Goal: Task Accomplishment & Management: Manage account settings

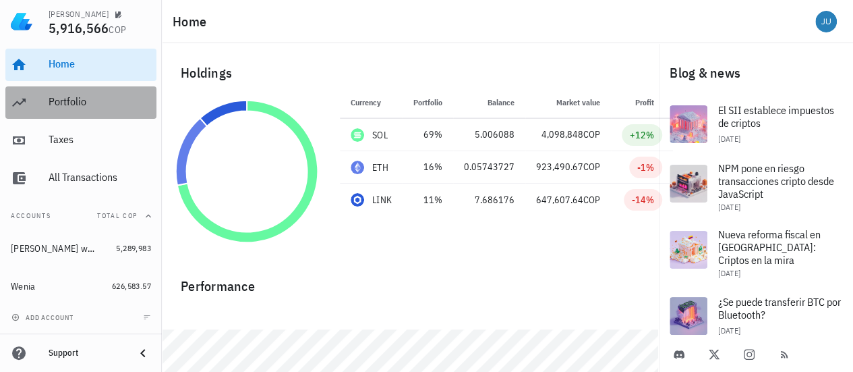
click at [70, 113] on div "Portfolio" at bounding box center [100, 102] width 103 height 30
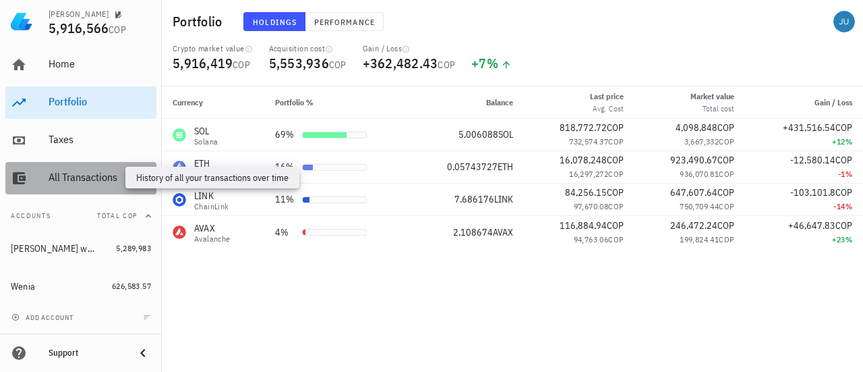
click at [82, 179] on div "All Transactions" at bounding box center [100, 177] width 103 height 13
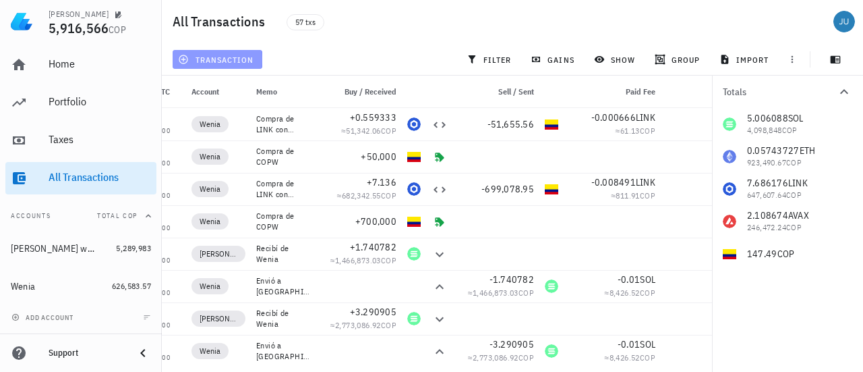
click at [218, 57] on span "transaction" at bounding box center [217, 59] width 73 height 11
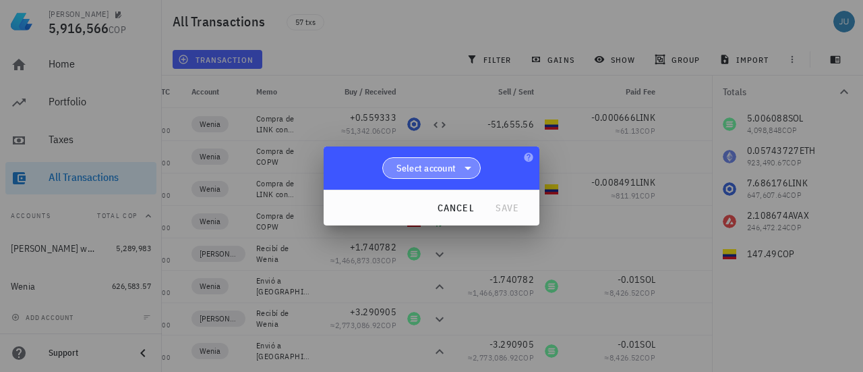
click at [456, 163] on span "Select account" at bounding box center [427, 167] width 60 height 13
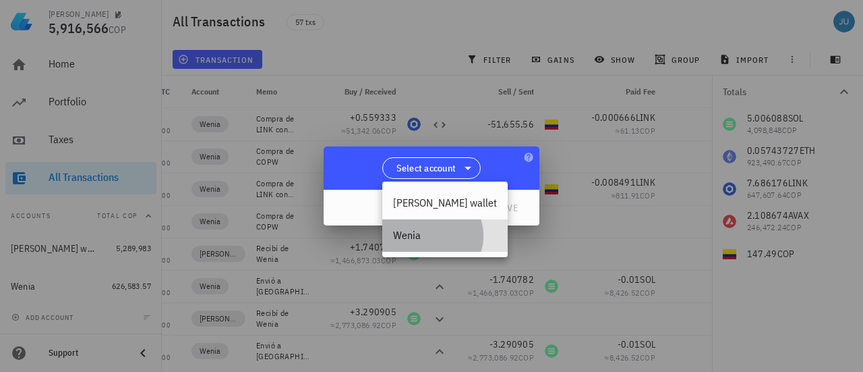
click at [414, 238] on div "Wenia" at bounding box center [445, 235] width 104 height 13
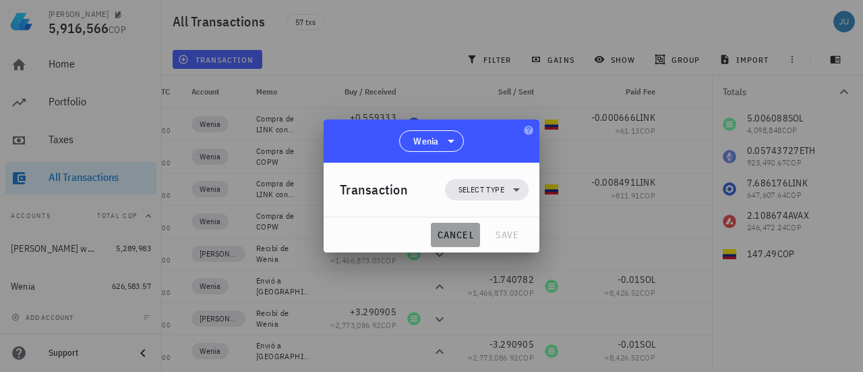
click at [473, 232] on span "cancel" at bounding box center [455, 235] width 38 height 12
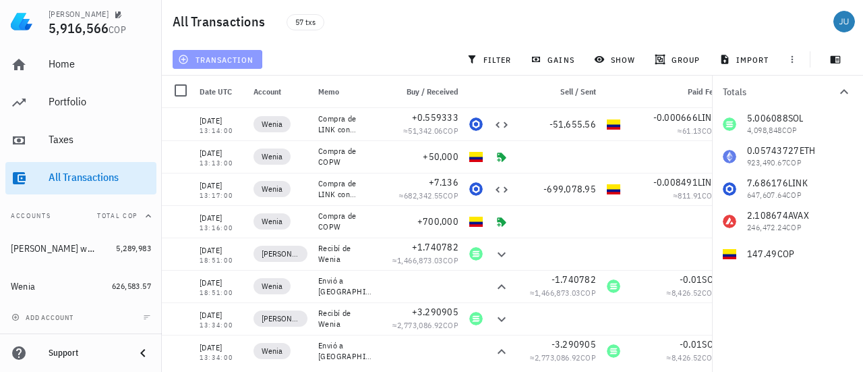
click at [231, 63] on span "transaction" at bounding box center [217, 59] width 73 height 11
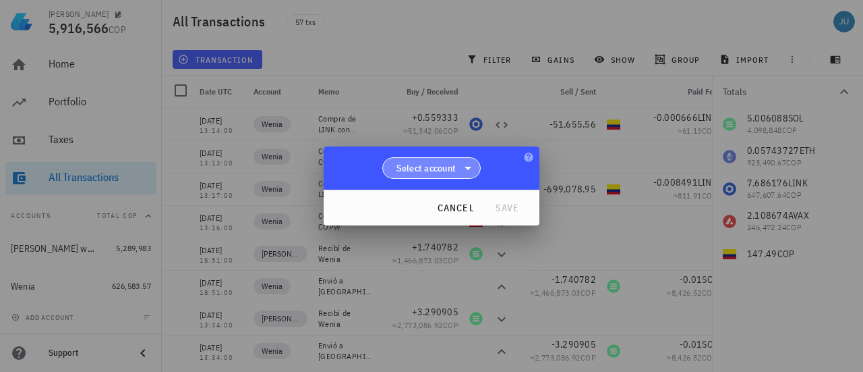
click at [473, 174] on icon at bounding box center [468, 168] width 16 height 16
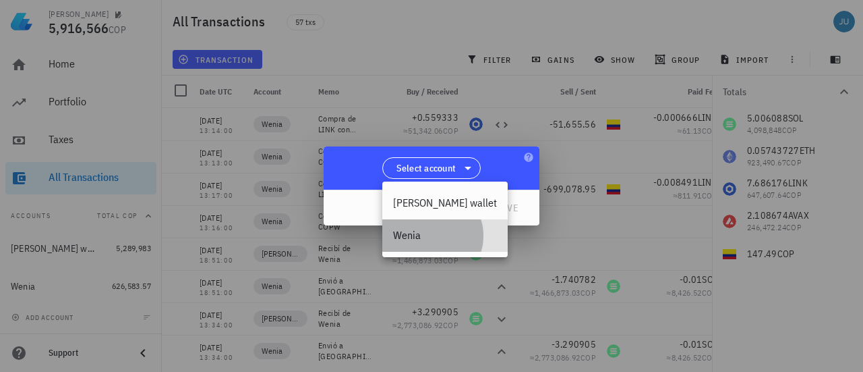
click at [412, 241] on div "Wenia" at bounding box center [445, 235] width 104 height 13
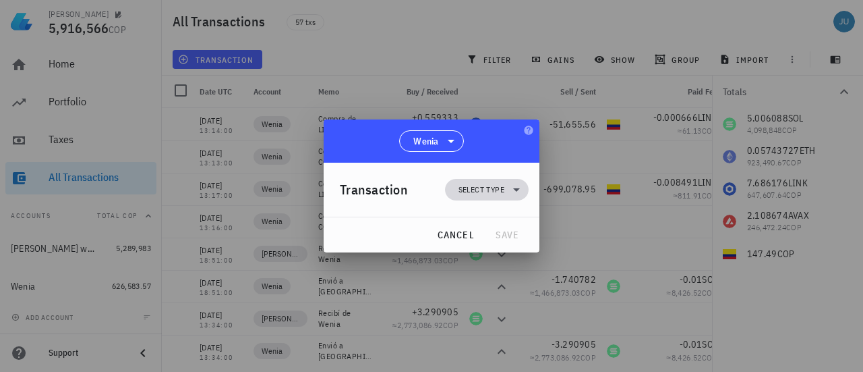
click at [509, 191] on icon at bounding box center [517, 189] width 16 height 16
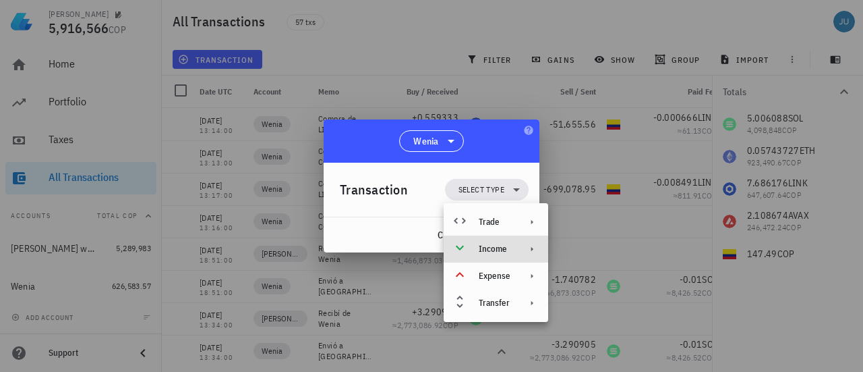
click at [522, 249] on div at bounding box center [529, 248] width 16 height 11
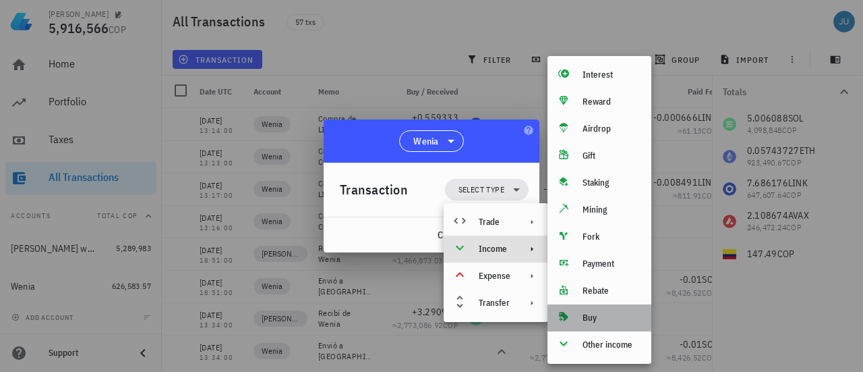
click at [591, 314] on div "Buy" at bounding box center [612, 317] width 58 height 11
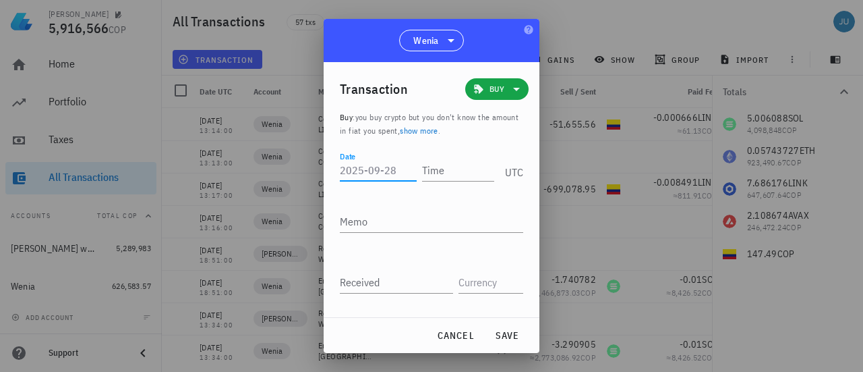
click at [384, 172] on input "Date" at bounding box center [378, 170] width 77 height 22
type input "[DATE]"
click at [430, 169] on input "Time" at bounding box center [456, 170] width 77 height 22
type input "10:52:00"
click at [383, 223] on textarea "Memo" at bounding box center [431, 221] width 183 height 22
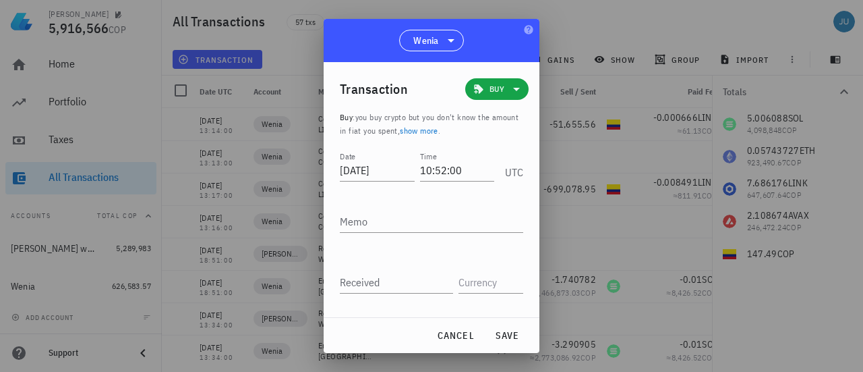
click at [318, 183] on div at bounding box center [431, 186] width 863 height 372
click at [354, 216] on div "Memo" at bounding box center [431, 221] width 183 height 22
type textarea "Compra COPW en wenia"
click at [353, 281] on input "Received" at bounding box center [396, 282] width 113 height 22
type input "250,000"
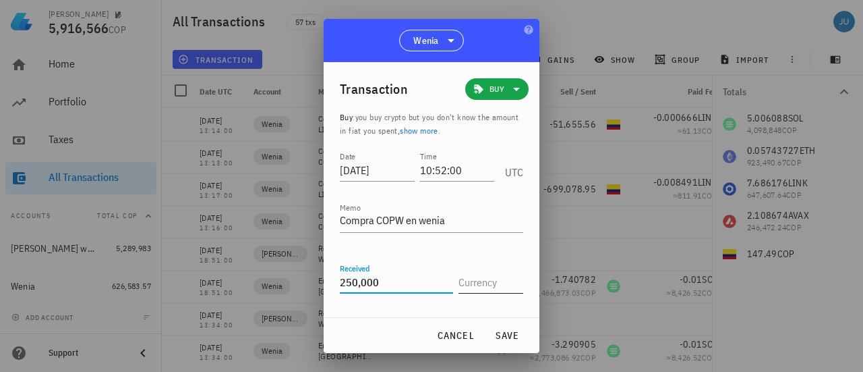
click at [484, 292] on div at bounding box center [491, 282] width 65 height 22
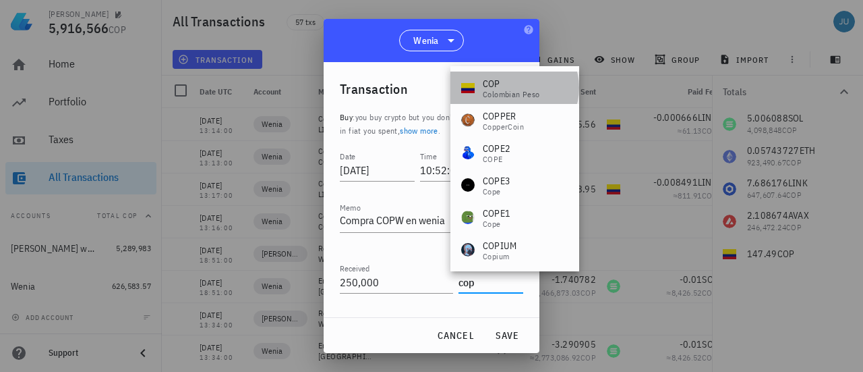
click at [500, 92] on div "Colombian Peso" at bounding box center [511, 94] width 57 height 8
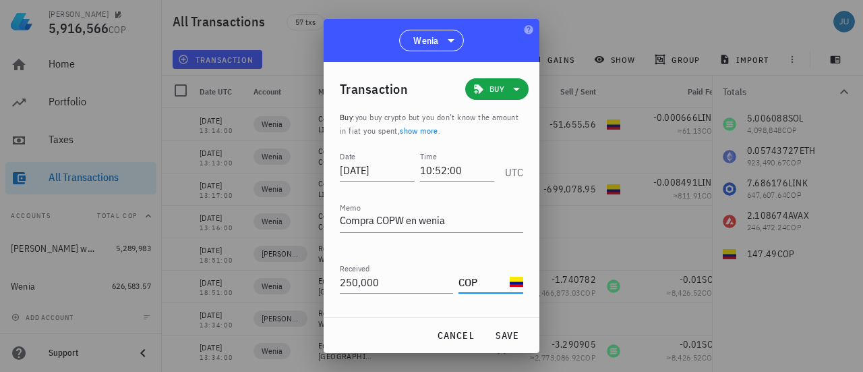
scroll to position [50, 0]
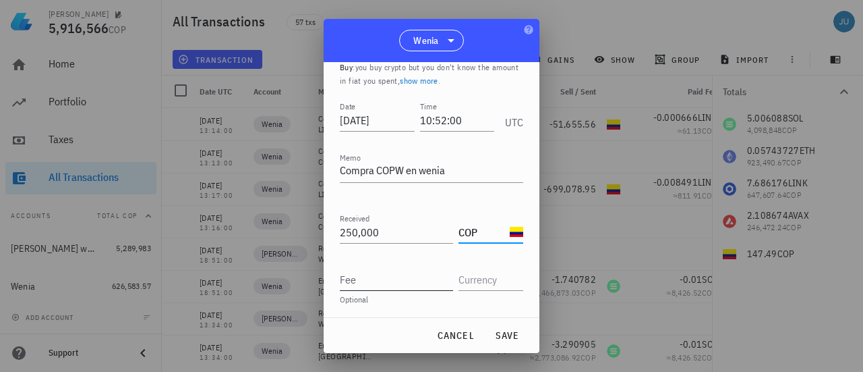
type input "COP"
click at [374, 284] on input "Fee" at bounding box center [396, 279] width 113 height 22
click at [507, 337] on span "save" at bounding box center [507, 335] width 32 height 12
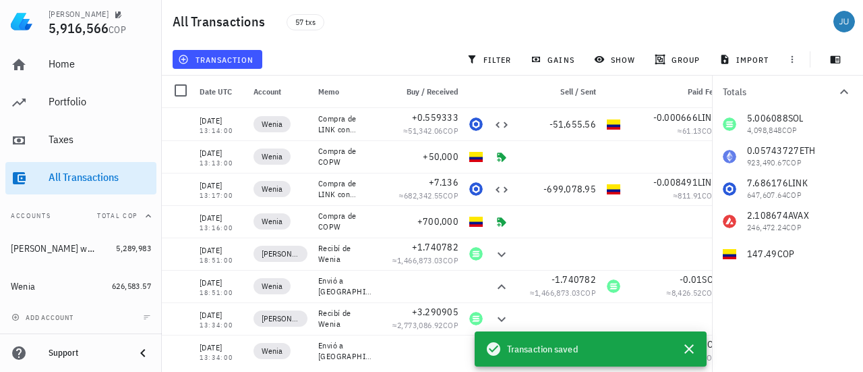
scroll to position [0, 0]
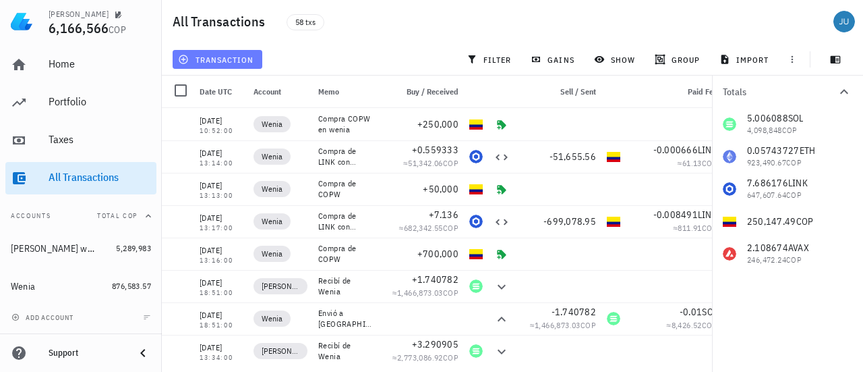
click at [213, 54] on span "transaction" at bounding box center [217, 59] width 73 height 11
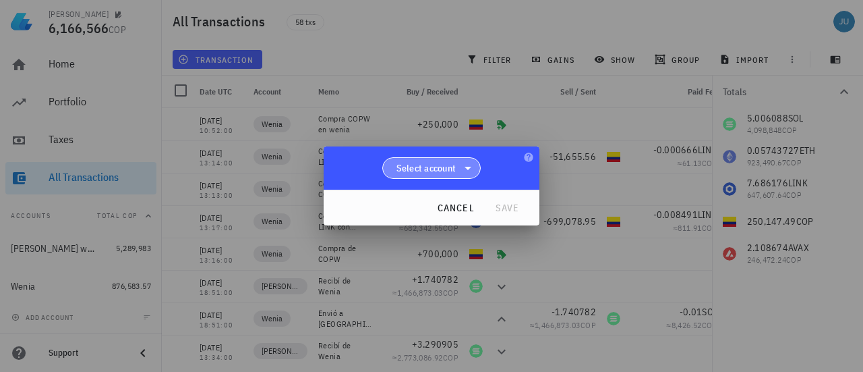
click at [469, 171] on icon at bounding box center [468, 168] width 16 height 16
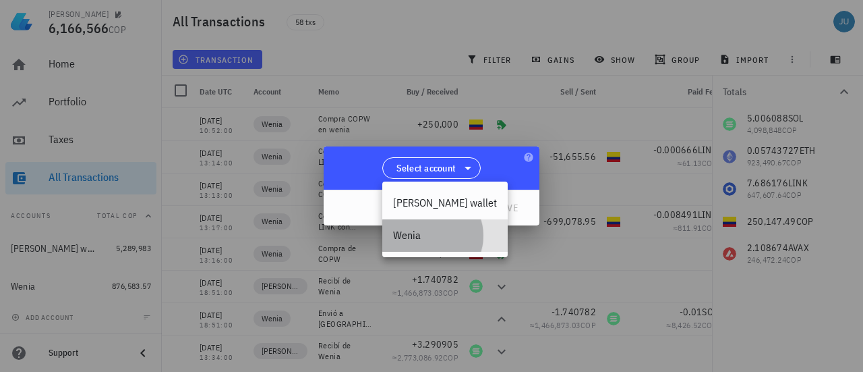
click at [414, 231] on div "Wenia" at bounding box center [445, 235] width 104 height 13
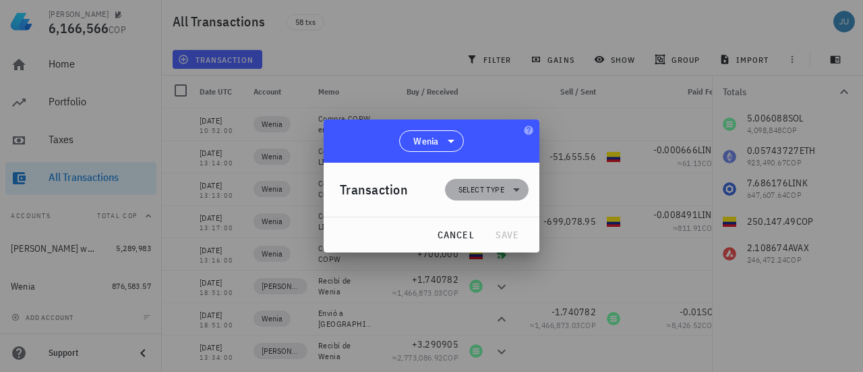
click at [495, 192] on span "Select type" at bounding box center [482, 189] width 46 height 13
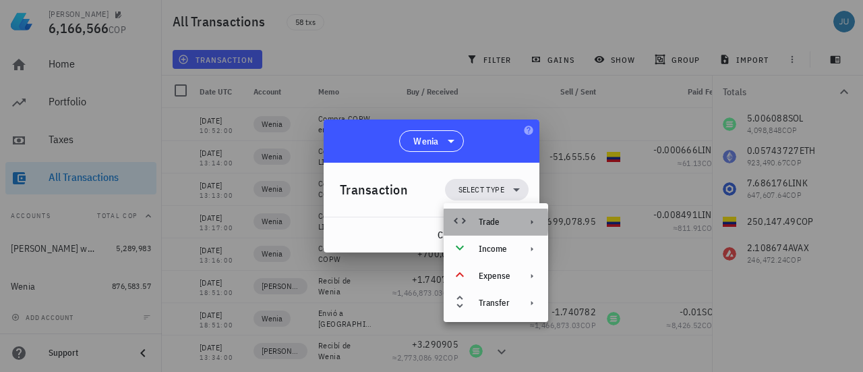
click at [499, 220] on div "Trade" at bounding box center [495, 222] width 32 height 11
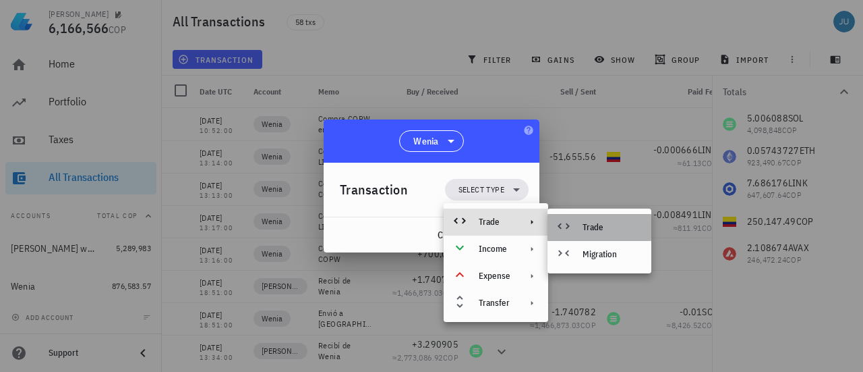
click at [585, 228] on div "Trade" at bounding box center [612, 227] width 58 height 11
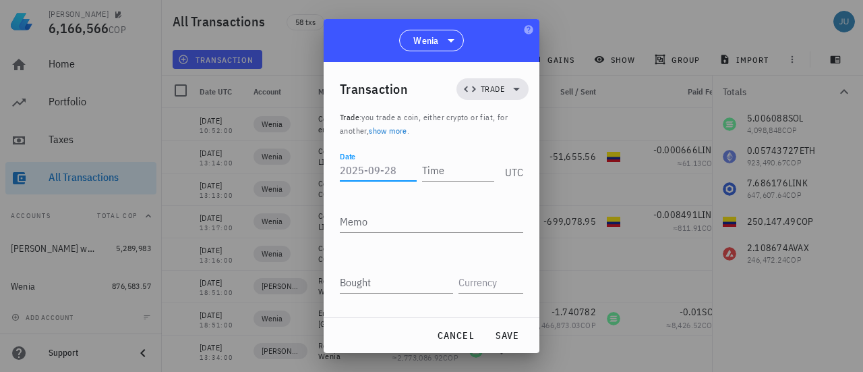
click at [374, 173] on input "Date" at bounding box center [378, 170] width 77 height 22
type input "[DATE]"
click at [424, 173] on input "Time" at bounding box center [456, 170] width 77 height 22
type input "10:54:00"
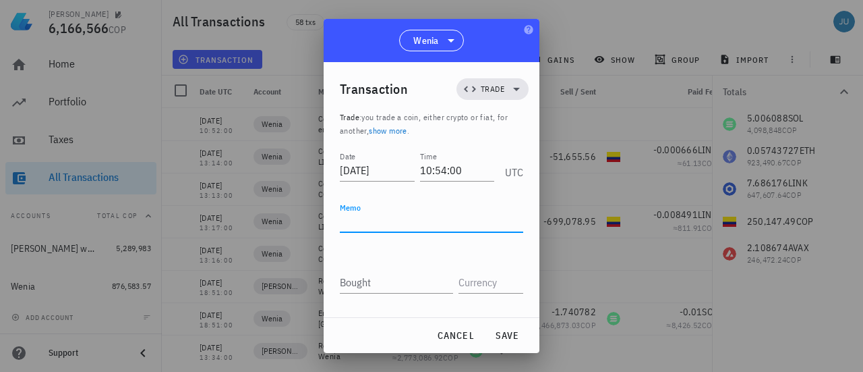
click at [382, 225] on textarea "Memo" at bounding box center [431, 221] width 183 height 22
drag, startPoint x: 460, startPoint y: 222, endPoint x: 291, endPoint y: 218, distance: 168.7
click at [291, 218] on div "Julian 6,166,566 COP Home Portfolio Taxes All Transactions Accounts Total COP […" at bounding box center [431, 186] width 863 height 372
type textarea "Compra de SOL con COPW"
click at [366, 283] on div "Bought" at bounding box center [396, 282] width 113 height 22
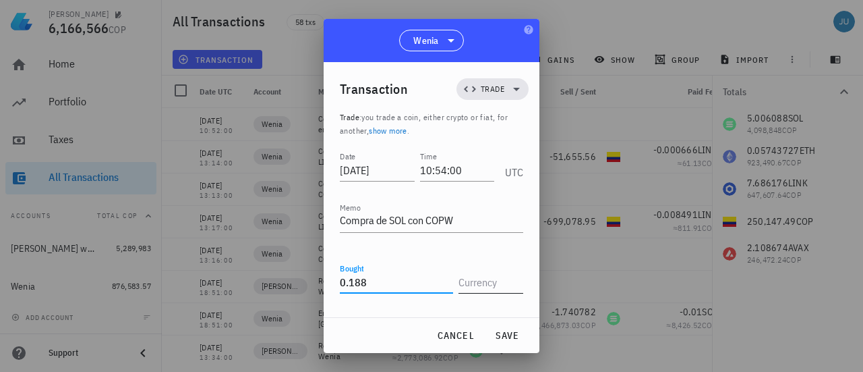
type input "0.188"
click at [496, 279] on input "text" at bounding box center [490, 282] width 62 height 22
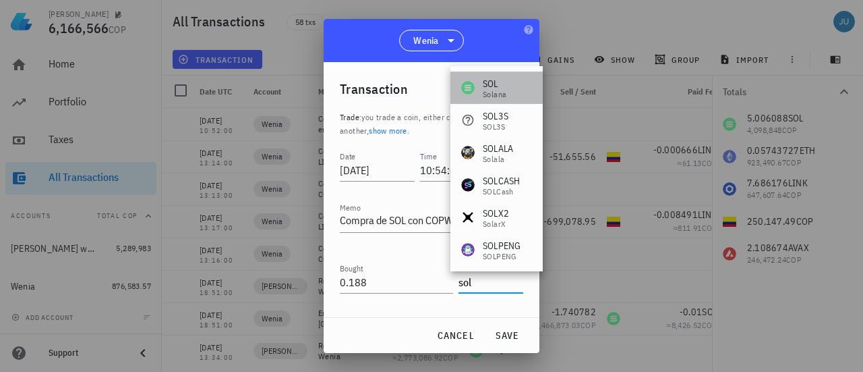
click at [495, 88] on div "SOL" at bounding box center [495, 83] width 24 height 13
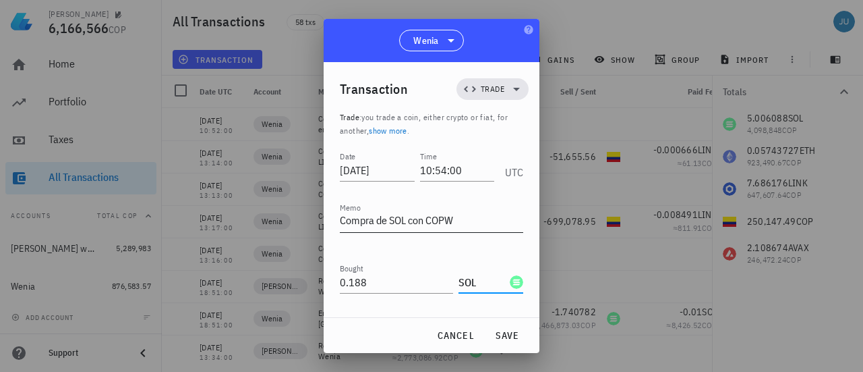
scroll to position [124, 0]
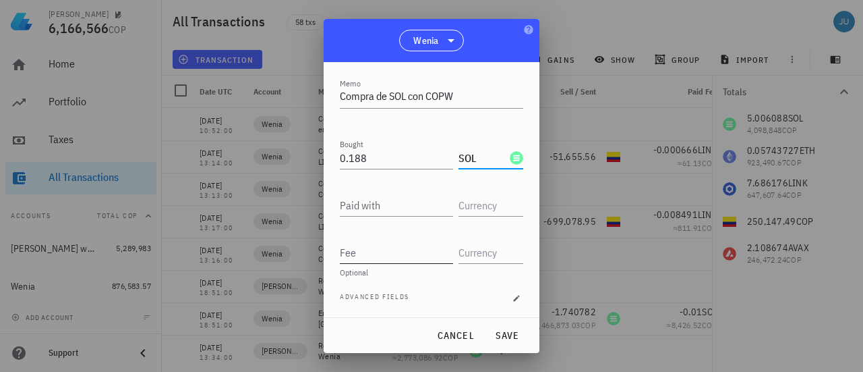
type input "SOL"
click at [381, 253] on input "Fee" at bounding box center [396, 252] width 113 height 22
type input "0"
type input "0.00223"
click at [465, 261] on input "text" at bounding box center [490, 252] width 62 height 22
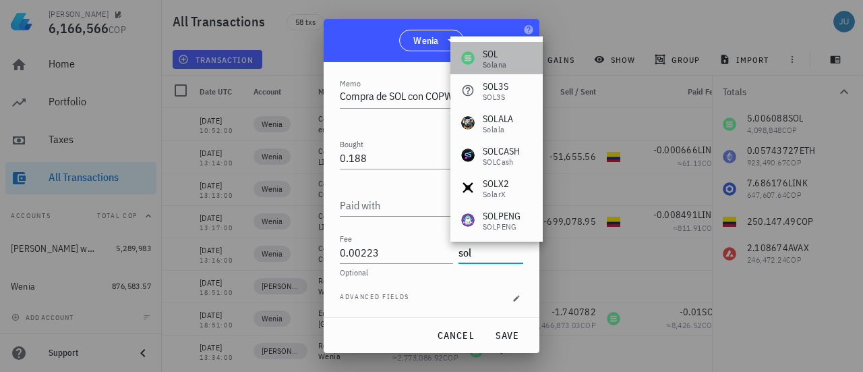
click at [491, 57] on div "SOL" at bounding box center [495, 53] width 24 height 13
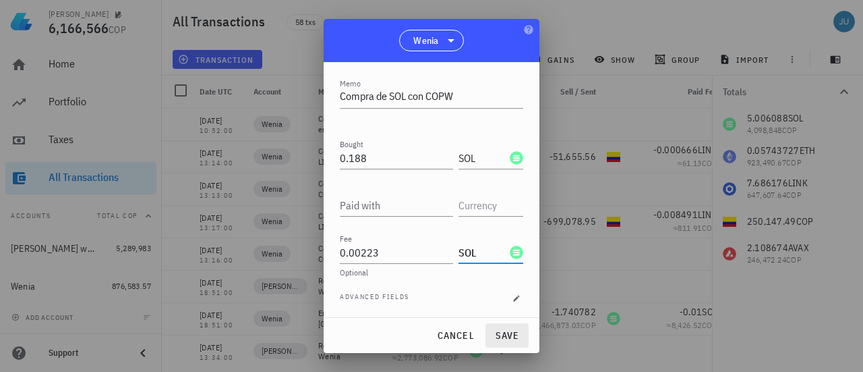
type input "SOL"
click at [496, 341] on span "save" at bounding box center [507, 335] width 32 height 12
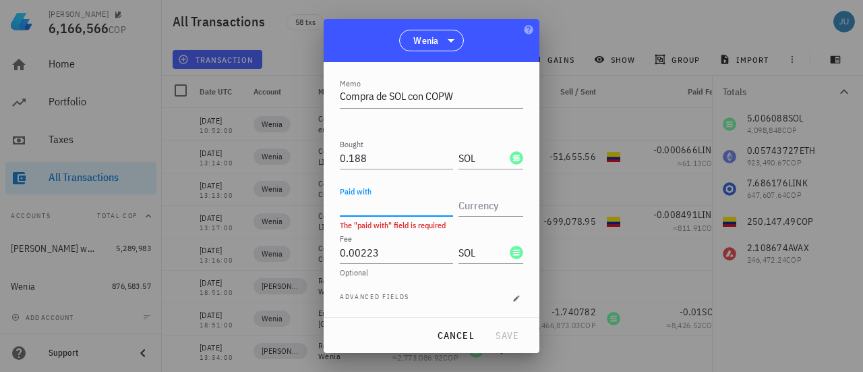
click at [379, 195] on input "Paid with" at bounding box center [396, 205] width 113 height 22
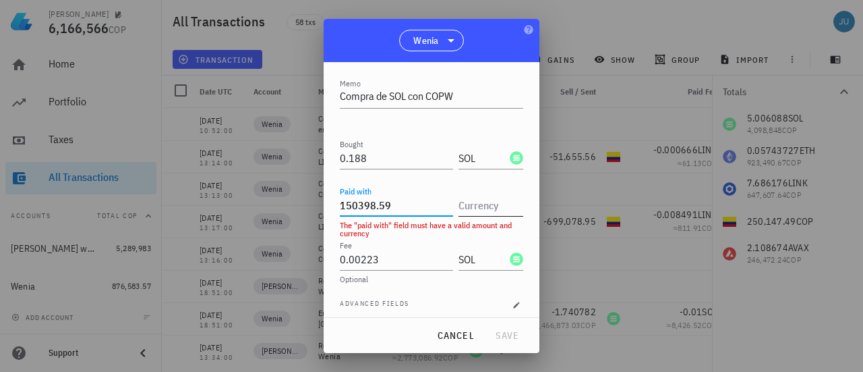
type input "150,398.59"
click at [461, 208] on input "text" at bounding box center [490, 205] width 62 height 22
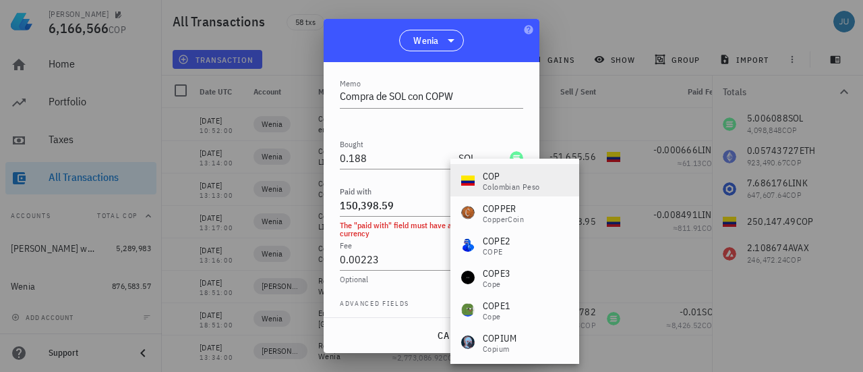
click at [496, 185] on div "Colombian Peso" at bounding box center [511, 187] width 57 height 8
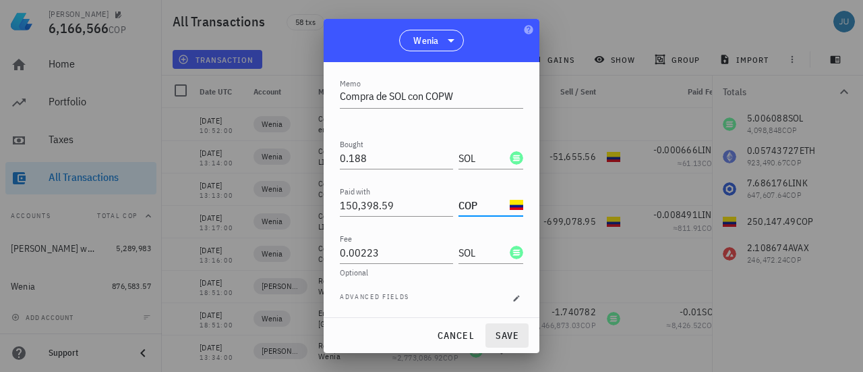
type input "COP"
click at [502, 344] on button "save" at bounding box center [507, 335] width 43 height 24
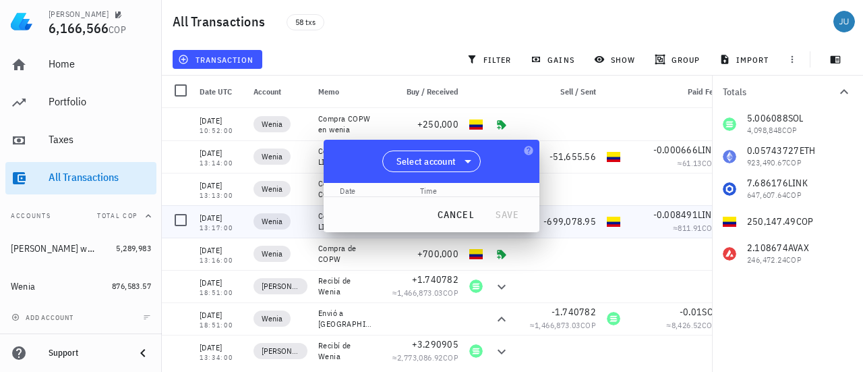
scroll to position [0, 0]
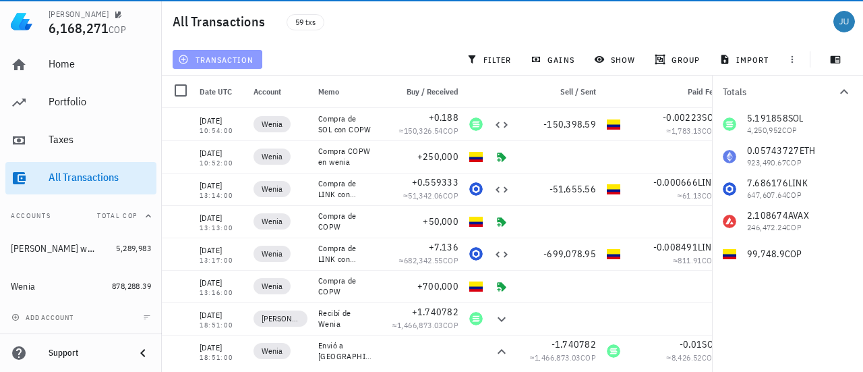
click at [222, 59] on span "transaction" at bounding box center [217, 59] width 73 height 11
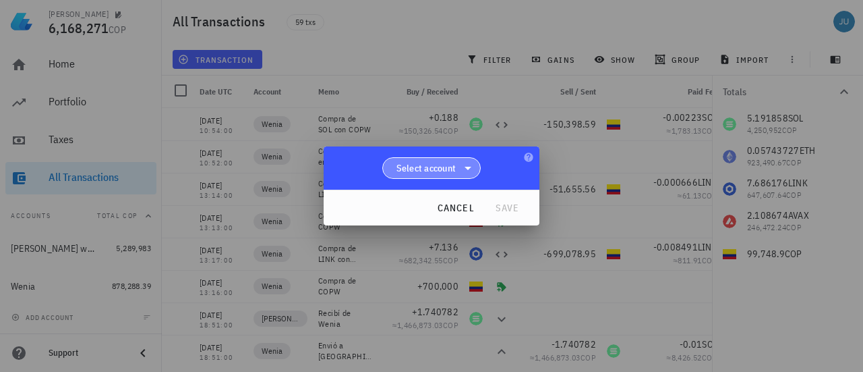
click at [445, 163] on span "Select account" at bounding box center [427, 167] width 60 height 13
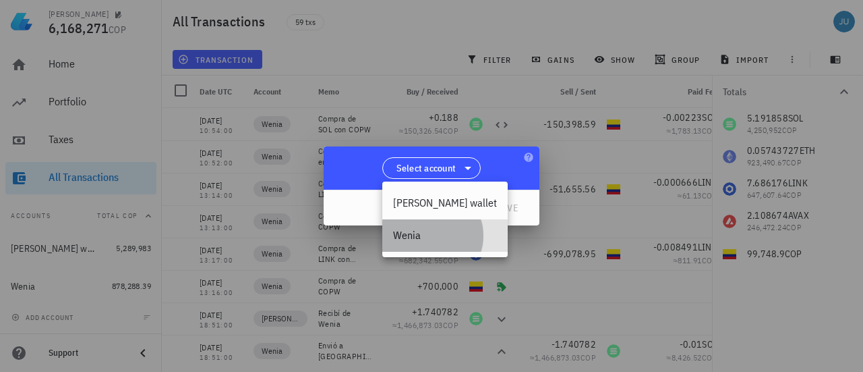
click at [434, 233] on div "Wenia" at bounding box center [445, 235] width 104 height 13
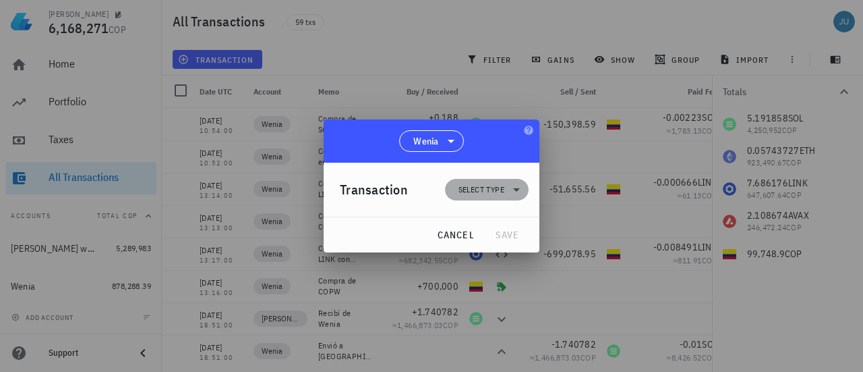
click at [497, 192] on span "Select type" at bounding box center [482, 189] width 46 height 13
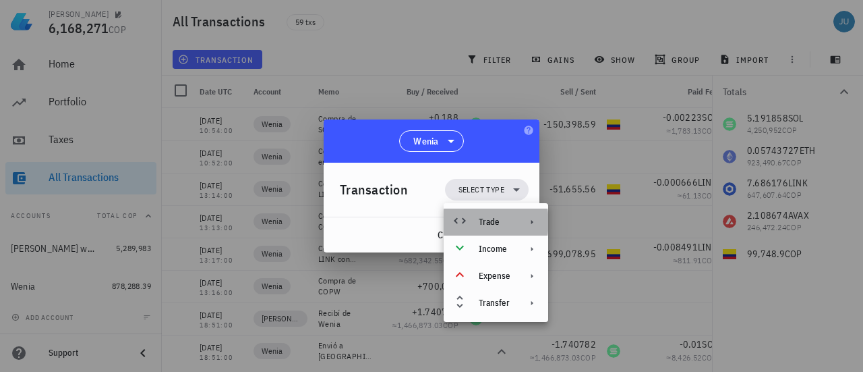
click at [512, 221] on div "Trade" at bounding box center [496, 221] width 105 height 27
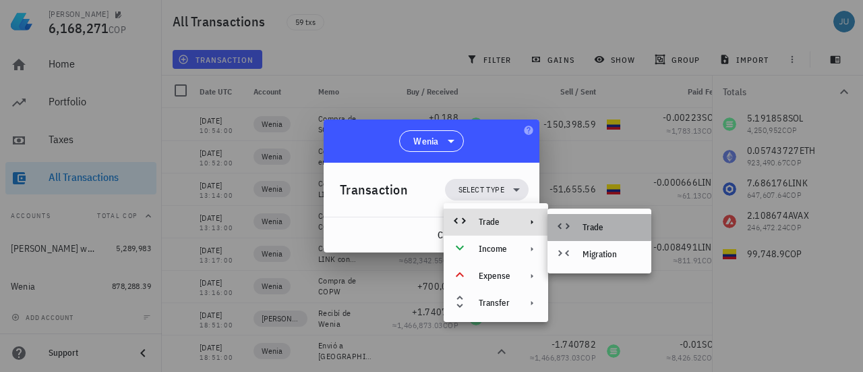
click at [594, 223] on div "Trade" at bounding box center [612, 227] width 58 height 11
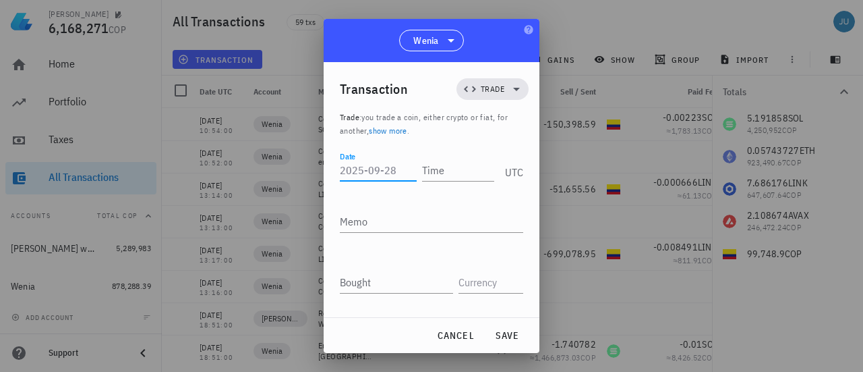
click at [357, 173] on input "Date" at bounding box center [378, 170] width 77 height 22
type input "[DATE]"
click at [432, 175] on input "Time" at bounding box center [456, 170] width 77 height 22
type input "10:38:00"
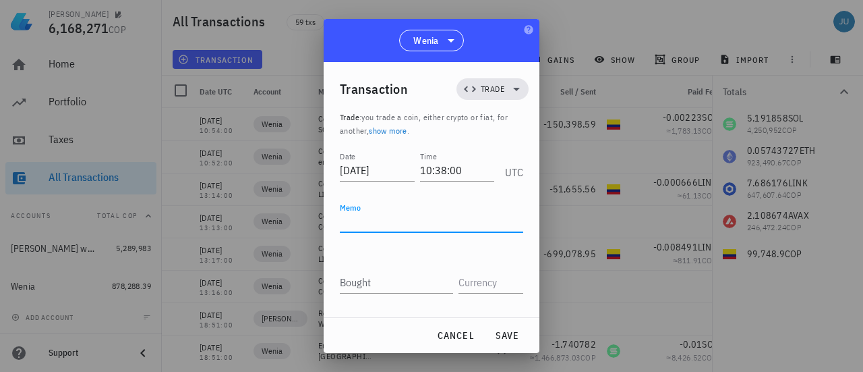
click at [397, 221] on textarea "Memo" at bounding box center [431, 221] width 183 height 22
type textarea "Compra de SOL con COPW"
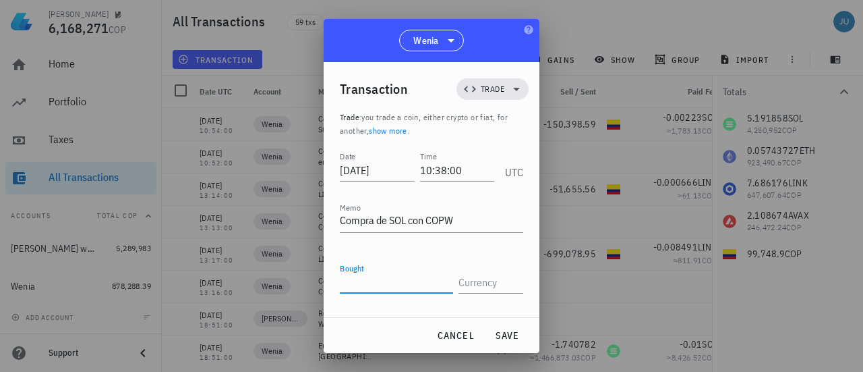
click at [375, 277] on input "Bought" at bounding box center [396, 282] width 113 height 22
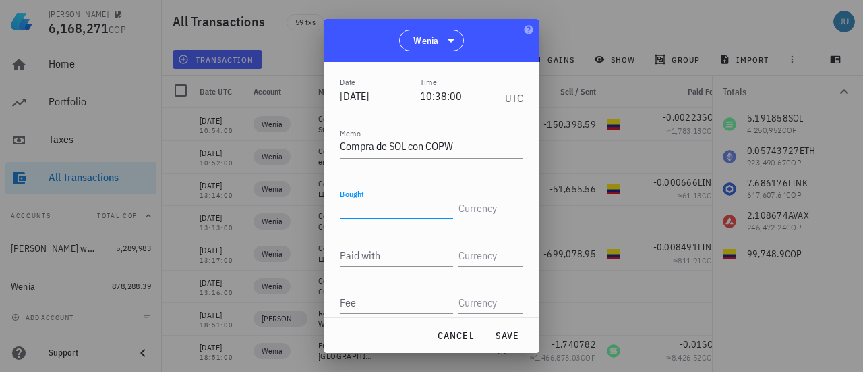
scroll to position [77, 0]
type input "0.123"
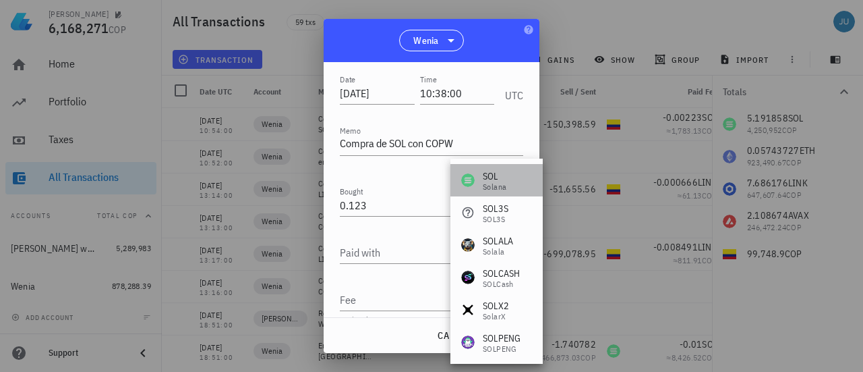
click at [488, 188] on div "Solana" at bounding box center [495, 187] width 24 height 8
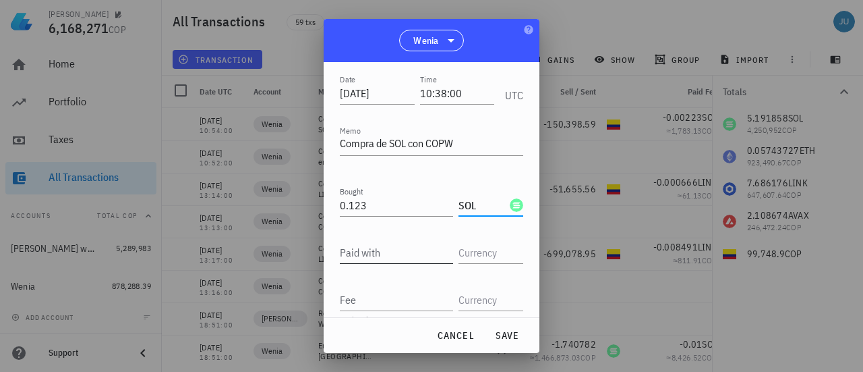
type input "SOL"
click at [385, 254] on input "Paid with" at bounding box center [396, 252] width 113 height 22
type input "98,392.31"
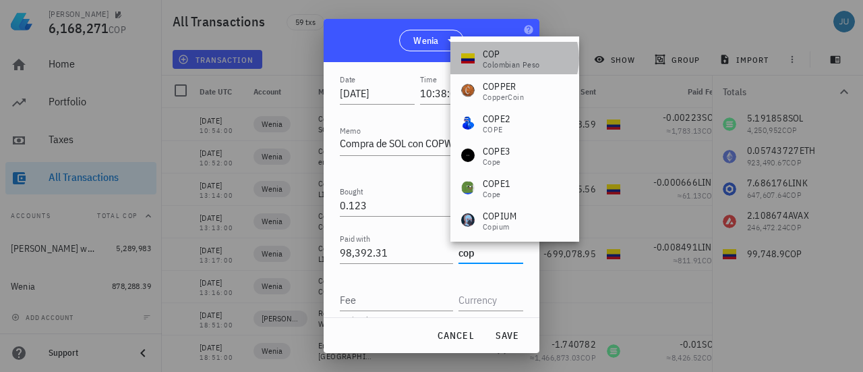
click at [509, 49] on div "COP" at bounding box center [511, 53] width 57 height 13
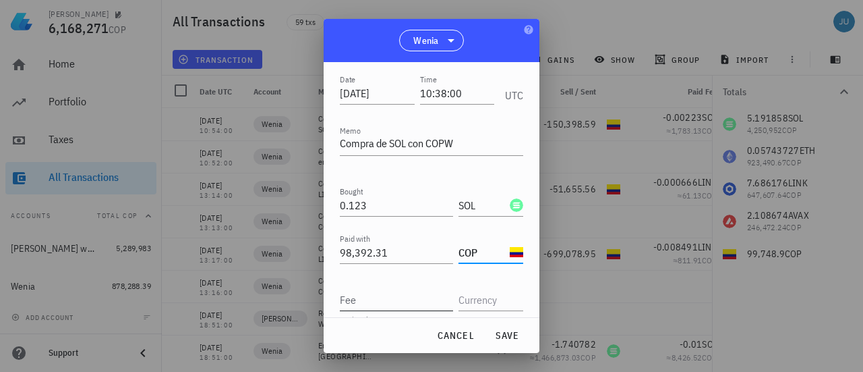
type input "COP"
click at [379, 297] on input "Fee" at bounding box center [396, 300] width 113 height 22
type input "0.00146"
click at [491, 302] on input "text" at bounding box center [490, 300] width 62 height 22
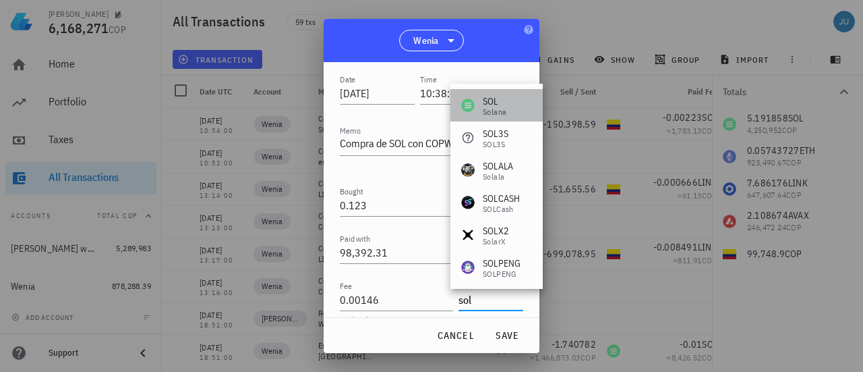
click at [495, 110] on div "Solana" at bounding box center [495, 112] width 24 height 8
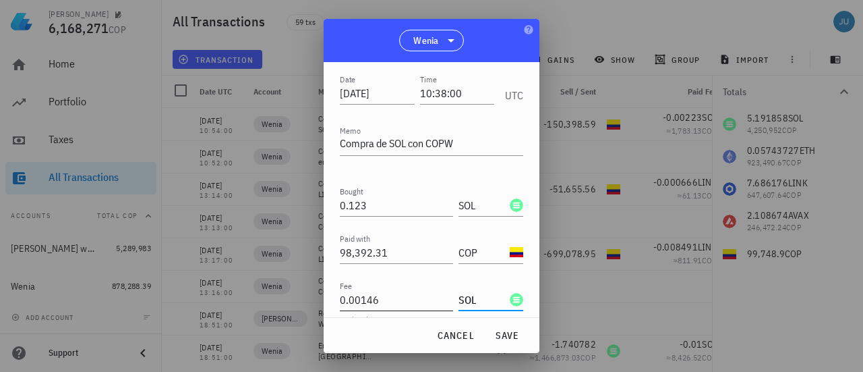
type input "SOL"
click at [362, 300] on input "0.00146" at bounding box center [396, 300] width 113 height 22
type input "0.000146"
click at [497, 331] on span "save" at bounding box center [507, 335] width 32 height 12
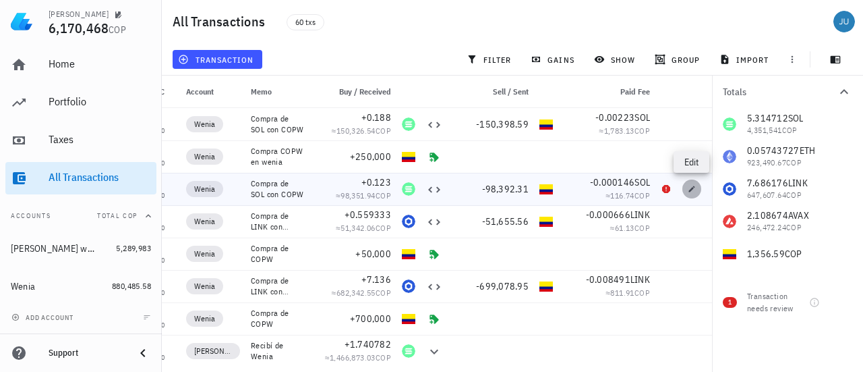
click at [689, 191] on icon "button" at bounding box center [692, 188] width 6 height 6
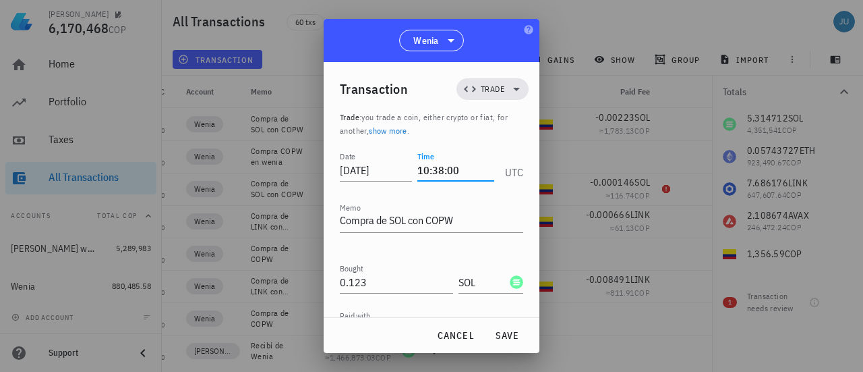
click at [442, 169] on input "10:38:00" at bounding box center [456, 170] width 77 height 22
click at [508, 335] on span "save" at bounding box center [507, 335] width 32 height 12
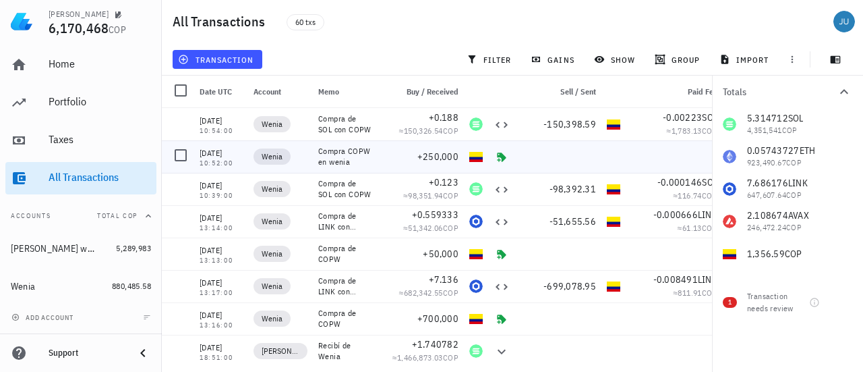
scroll to position [0, 67]
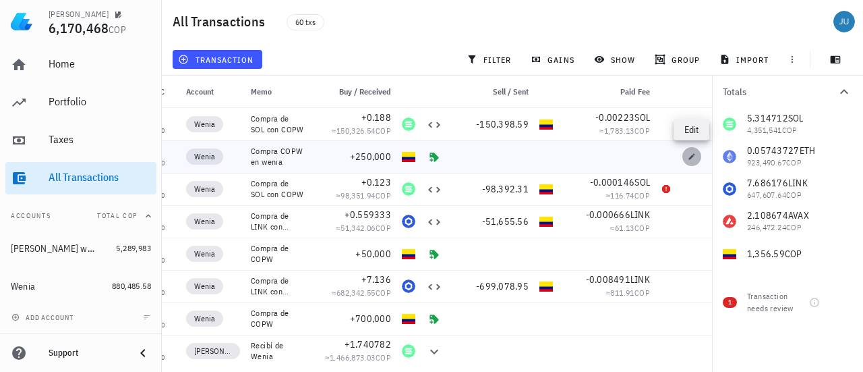
click at [693, 156] on icon "button" at bounding box center [692, 156] width 6 height 6
type input "10:52:00"
type textarea "Compra COPW en wenia"
type input "250,000"
type input "COP"
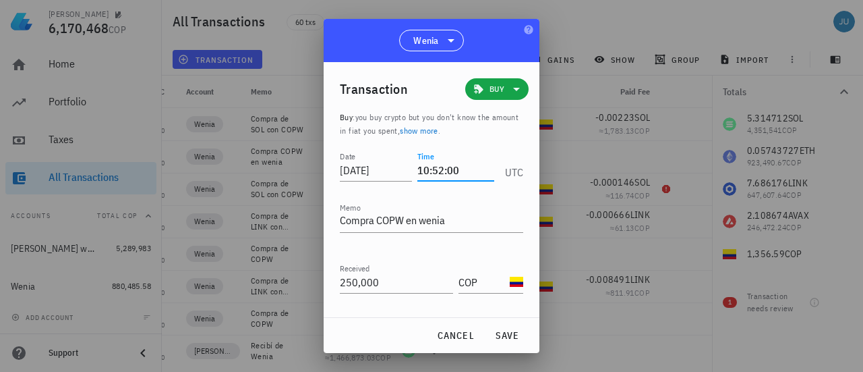
click at [441, 168] on input "10:52:00" at bounding box center [456, 170] width 77 height 22
click at [509, 335] on span "save" at bounding box center [507, 335] width 32 height 12
type input "10:52:00"
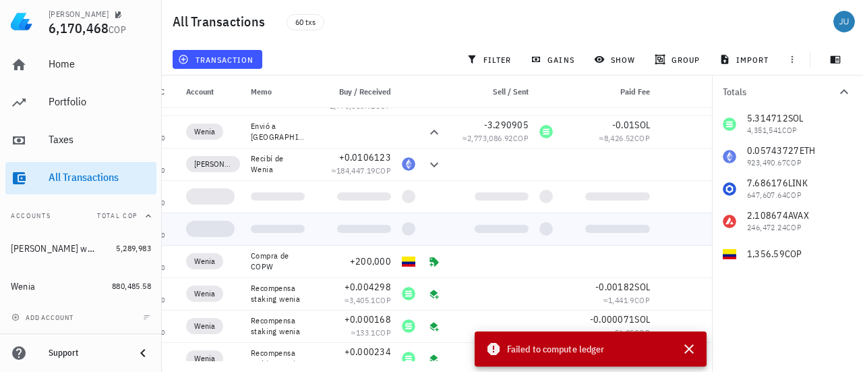
scroll to position [0, 0]
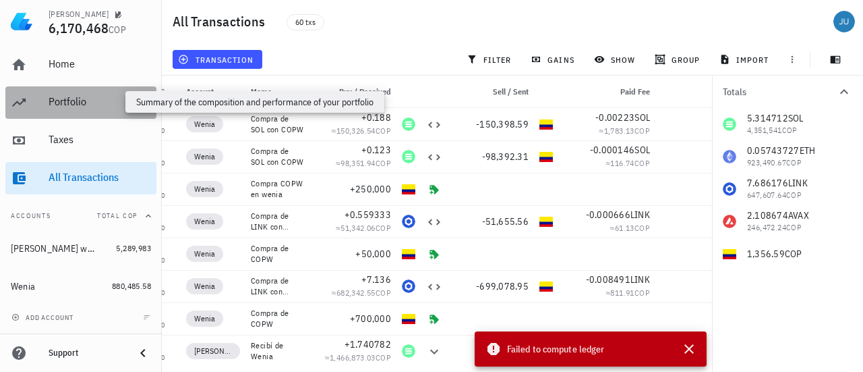
click at [69, 104] on div "Portfolio" at bounding box center [100, 101] width 103 height 13
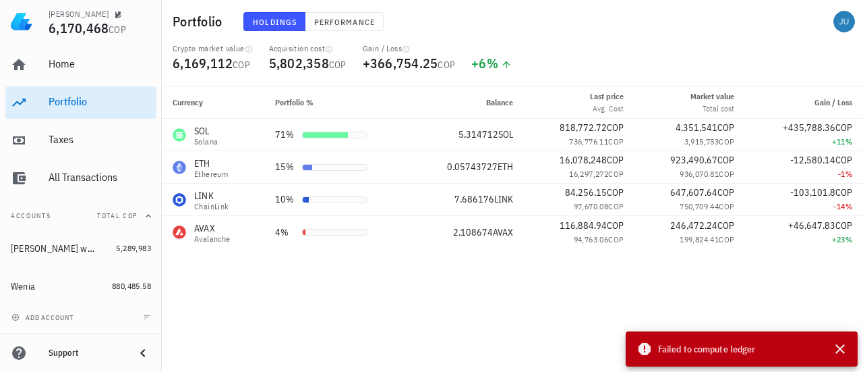
click at [701, 351] on span "Failed to compute ledger" at bounding box center [706, 348] width 97 height 15
click at [836, 350] on icon "button" at bounding box center [840, 349] width 16 height 16
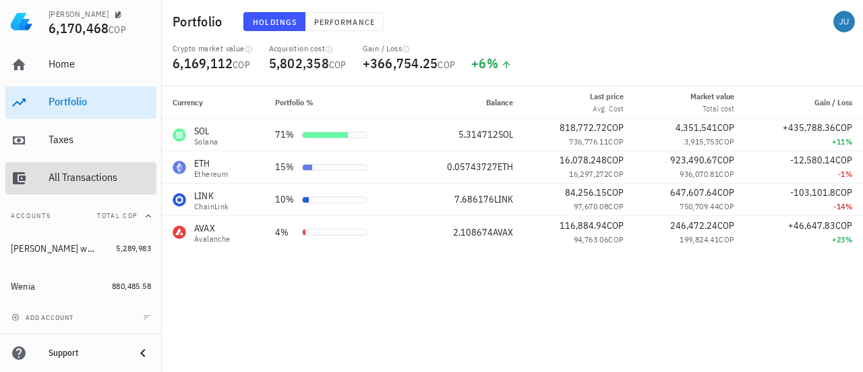
click at [74, 179] on div "All Transactions" at bounding box center [100, 177] width 103 height 13
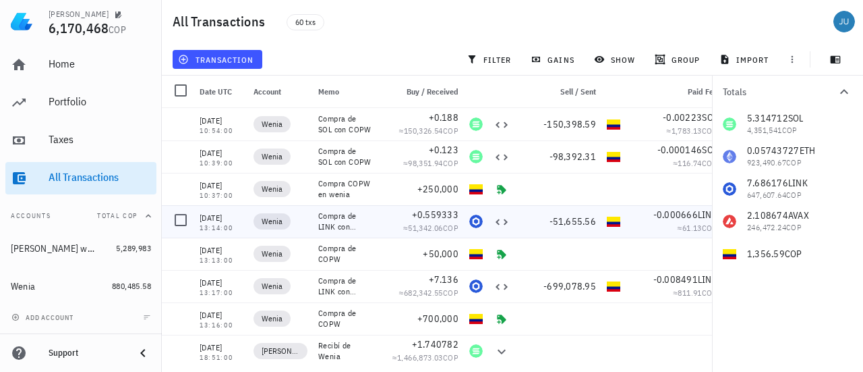
scroll to position [0, 67]
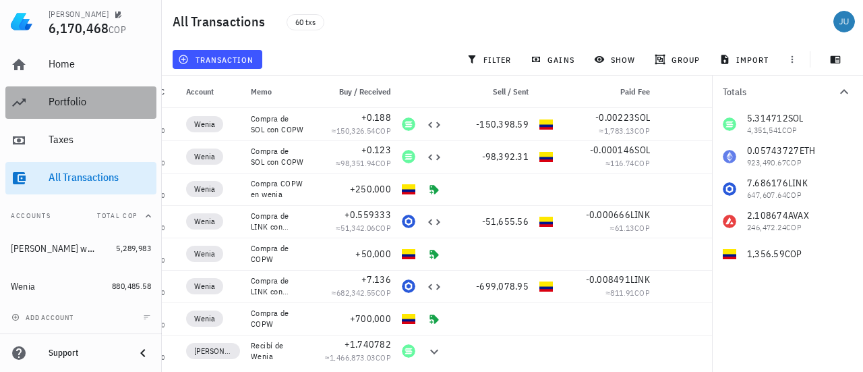
click at [86, 99] on div "Portfolio" at bounding box center [100, 101] width 103 height 13
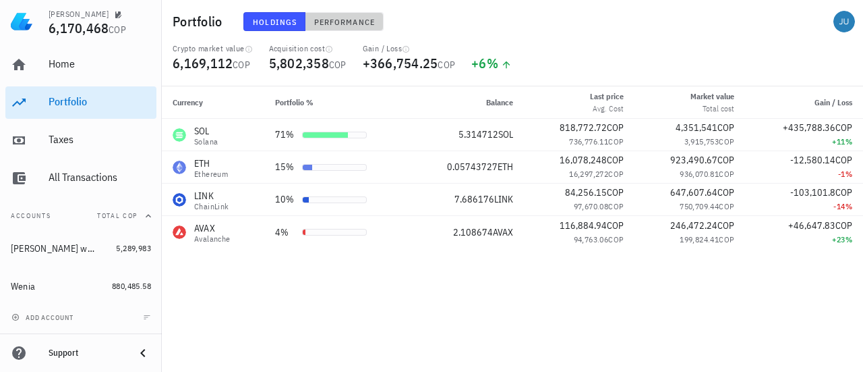
click at [339, 27] on button "Performance" at bounding box center [345, 21] width 78 height 19
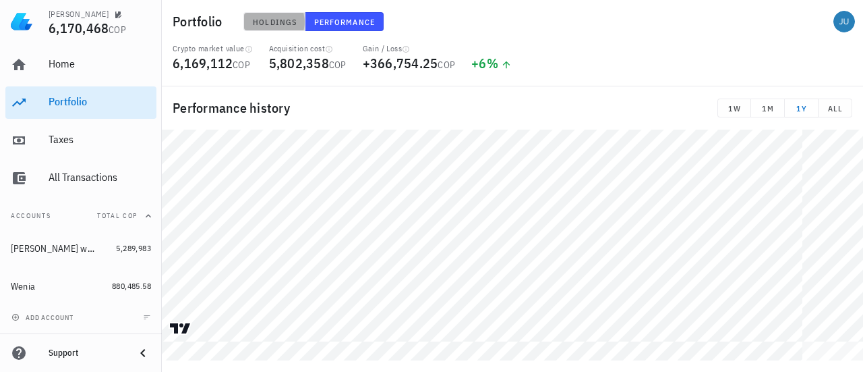
click at [277, 19] on span "Holdings" at bounding box center [274, 22] width 45 height 10
